Goal: Check status: Check status

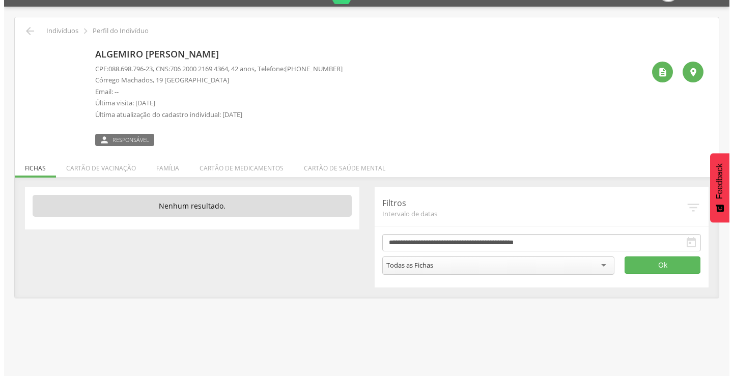
scroll to position [31, 0]
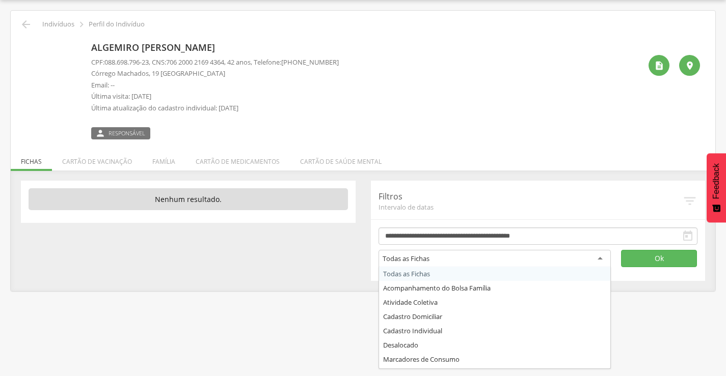
click at [460, 255] on div "Todas as Fichas" at bounding box center [494, 259] width 233 height 18
click at [413, 278] on div "**********" at bounding box center [538, 231] width 335 height 100
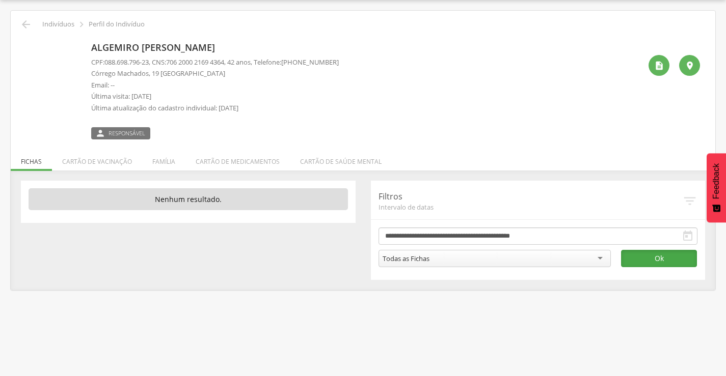
click at [635, 250] on button "Ok" at bounding box center [659, 258] width 76 height 17
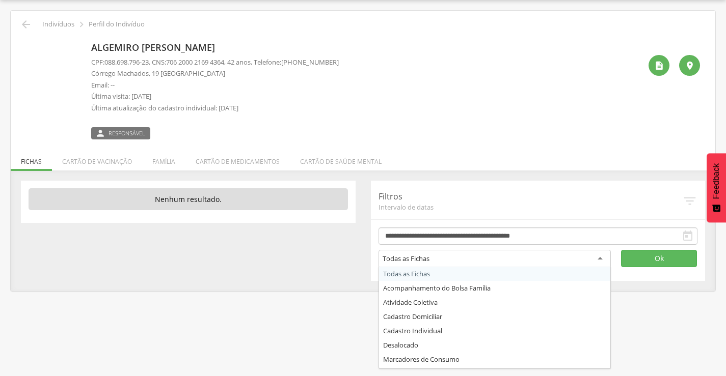
click at [462, 255] on div "Todas as Fichas" at bounding box center [494, 259] width 233 height 18
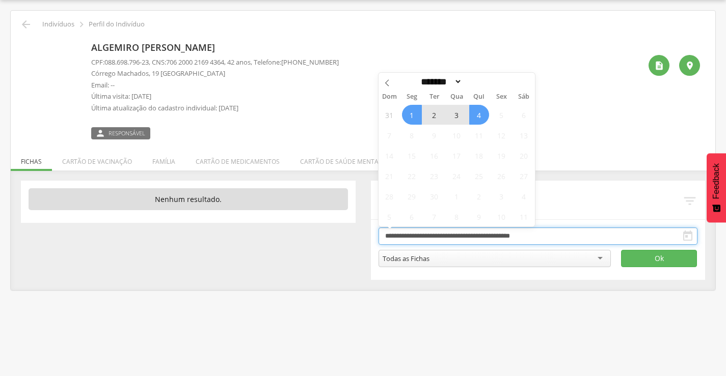
click at [573, 235] on input "**********" at bounding box center [537, 236] width 319 height 17
click at [502, 256] on div "Todas as Fichas" at bounding box center [494, 258] width 233 height 17
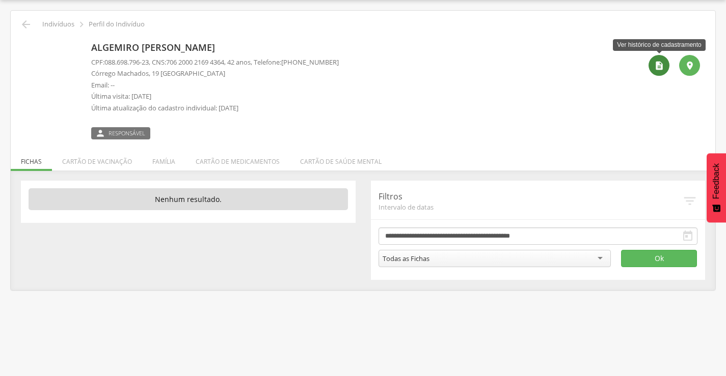
click at [655, 67] on icon "" at bounding box center [659, 66] width 10 height 10
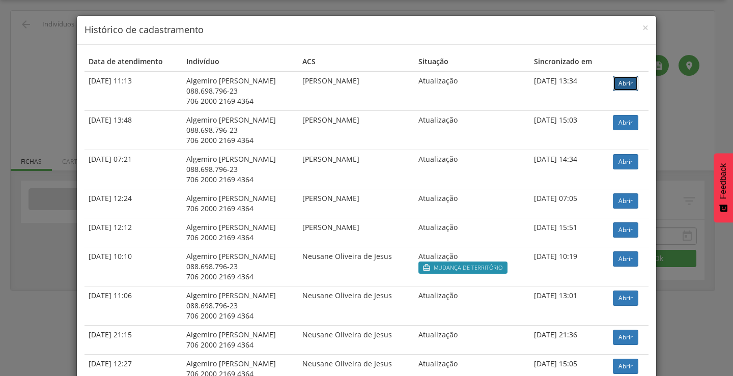
click at [616, 83] on link "Abrir" at bounding box center [625, 83] width 25 height 15
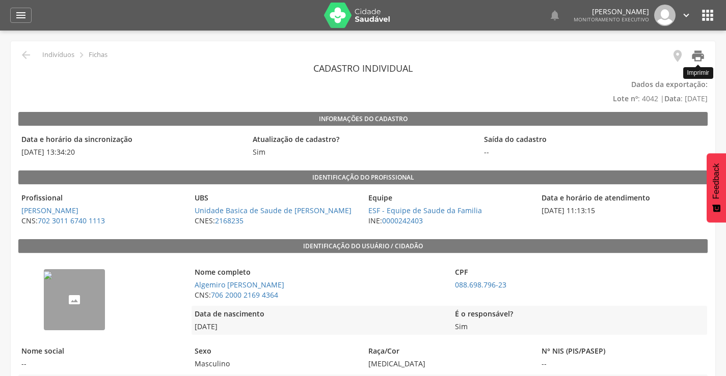
click at [693, 54] on icon "" at bounding box center [697, 56] width 14 height 14
click at [684, 13] on icon "" at bounding box center [685, 15] width 11 height 11
click at [642, 56] on link "Sair" at bounding box center [650, 58] width 80 height 13
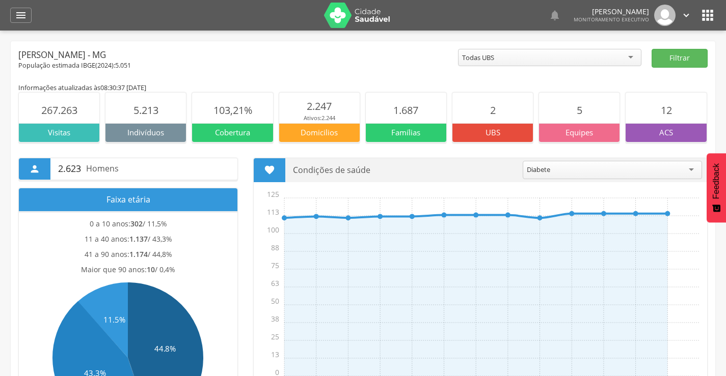
click at [700, 23] on div "  Lorem ipsum dolor sit amet, sed do eiusmod tempor incididunt ut labore et d…" at bounding box center [379, 15] width 674 height 31
click at [706, 18] on icon "" at bounding box center [707, 15] width 16 height 16
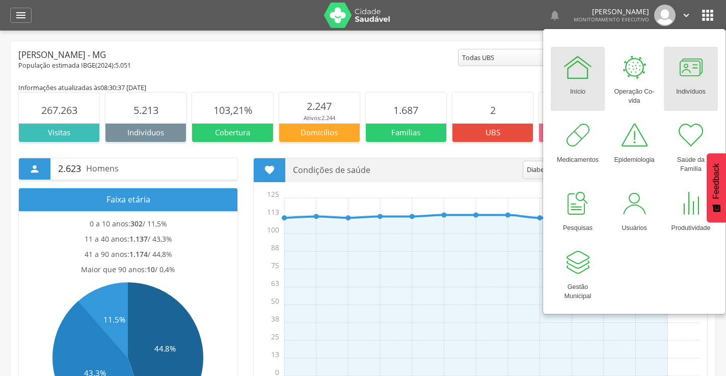
click at [676, 82] on div at bounding box center [690, 67] width 31 height 31
